Goal: Check status: Check status

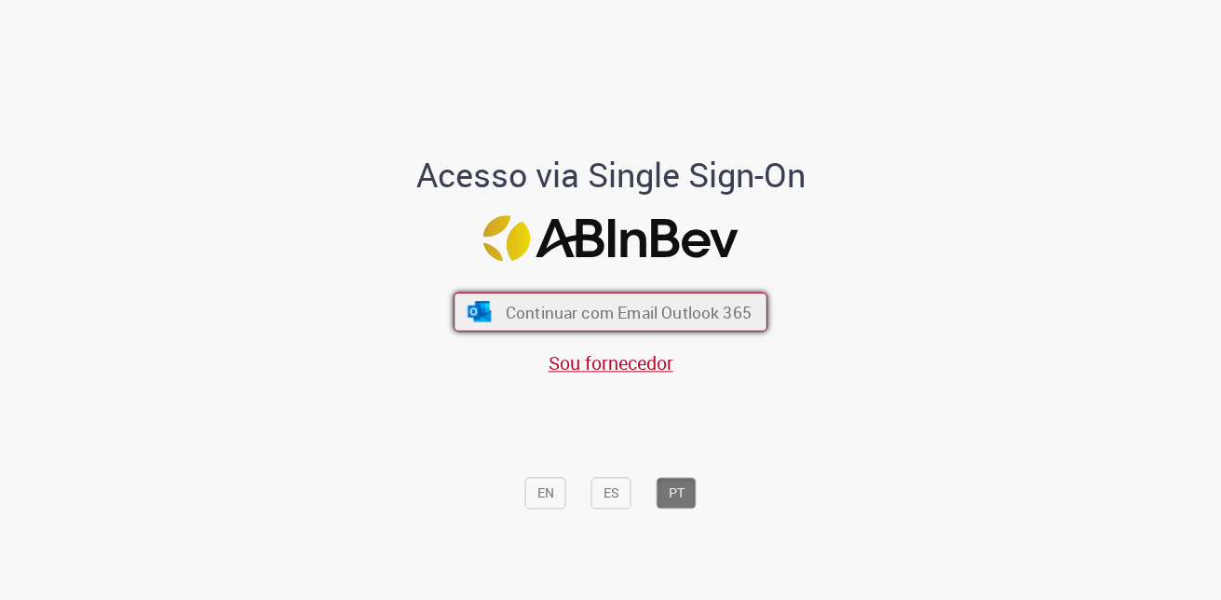
click at [668, 319] on span "Continuar com Email Outlook 365" at bounding box center [629, 311] width 246 height 21
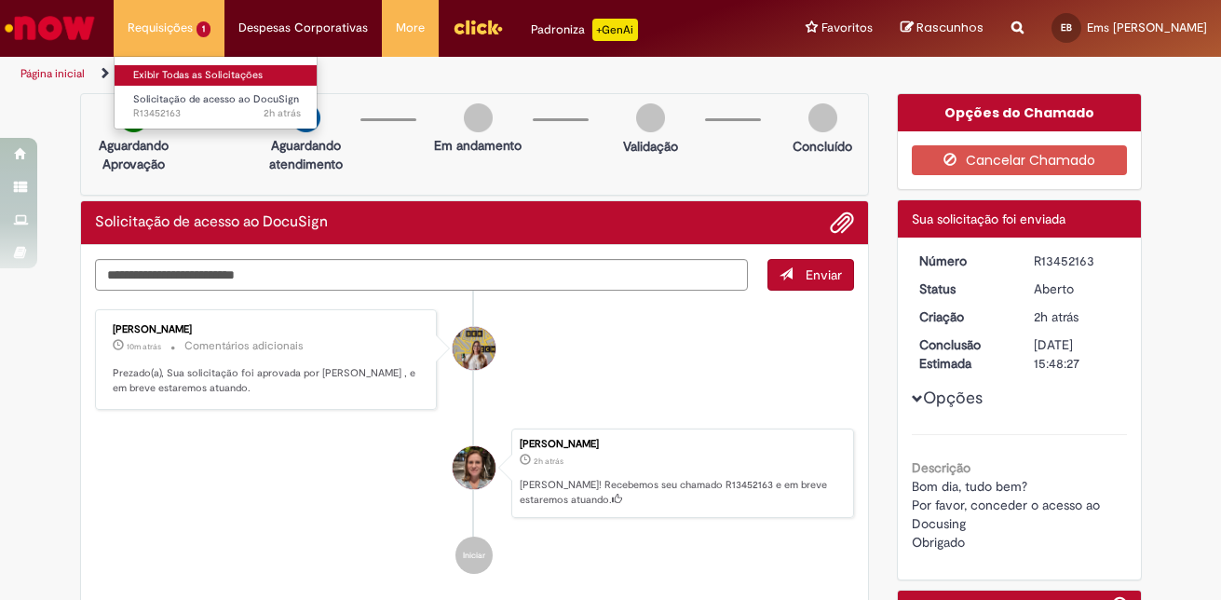
click at [197, 81] on link "Exibir Todas as Solicitações" at bounding box center [217, 75] width 205 height 20
